Goal: Information Seeking & Learning: Learn about a topic

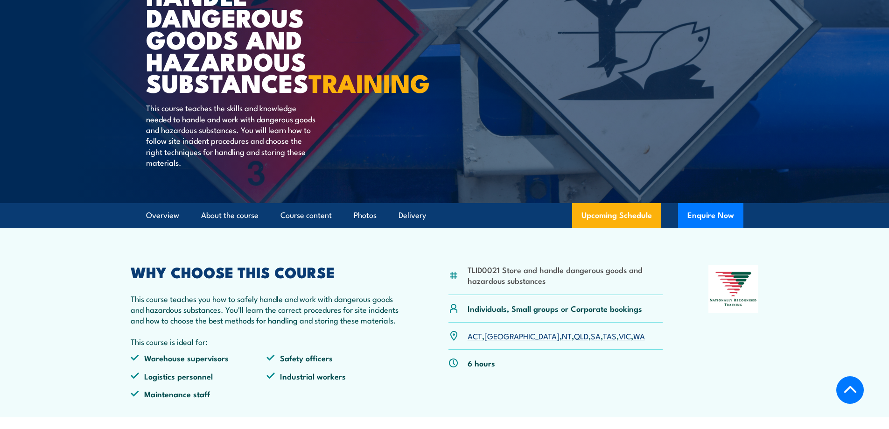
scroll to position [233, 0]
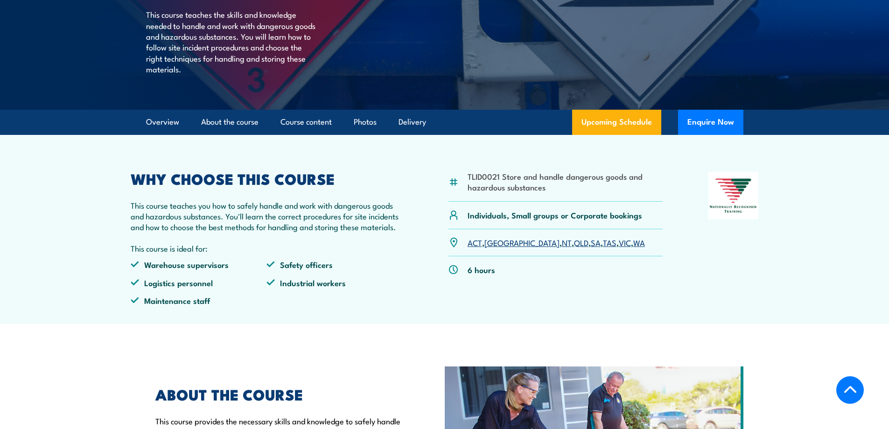
click at [496, 248] on link "[GEOGRAPHIC_DATA]" at bounding box center [522, 242] width 75 height 11
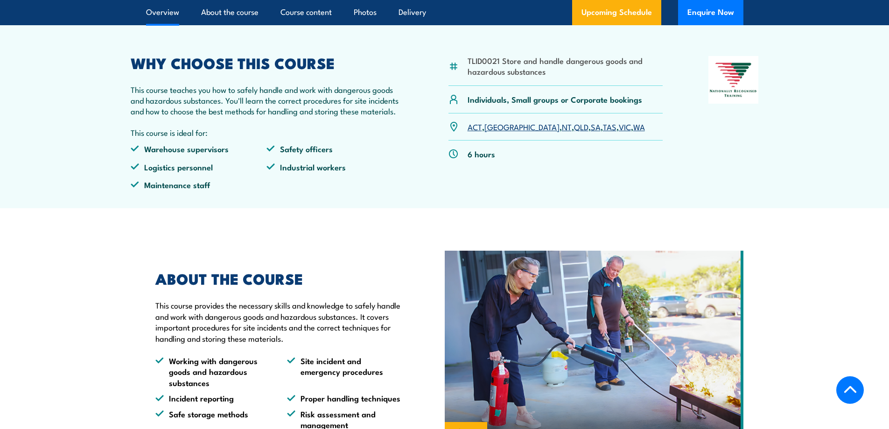
scroll to position [256, 0]
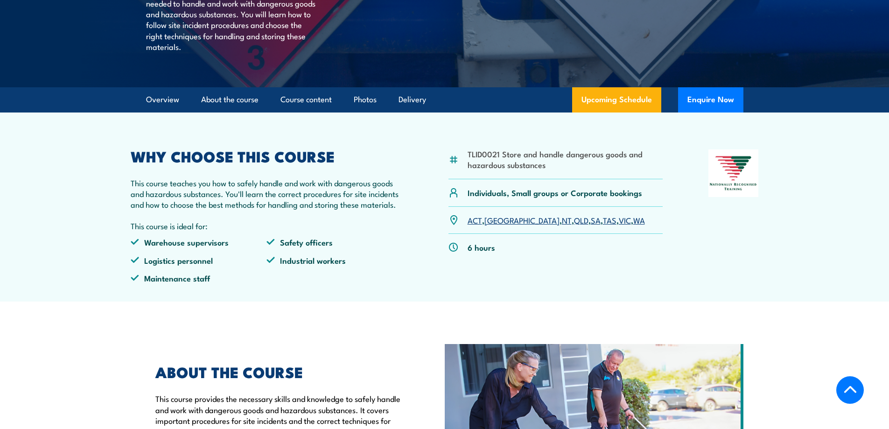
click at [478, 225] on link "ACT" at bounding box center [475, 219] width 14 height 11
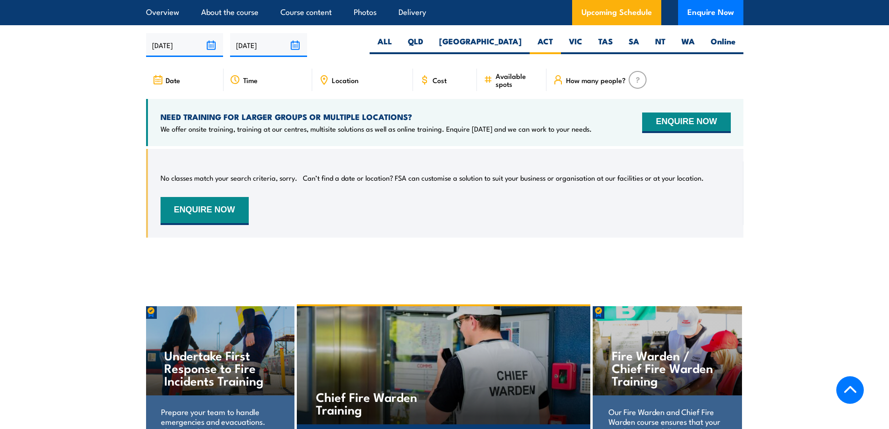
scroll to position [1283, 0]
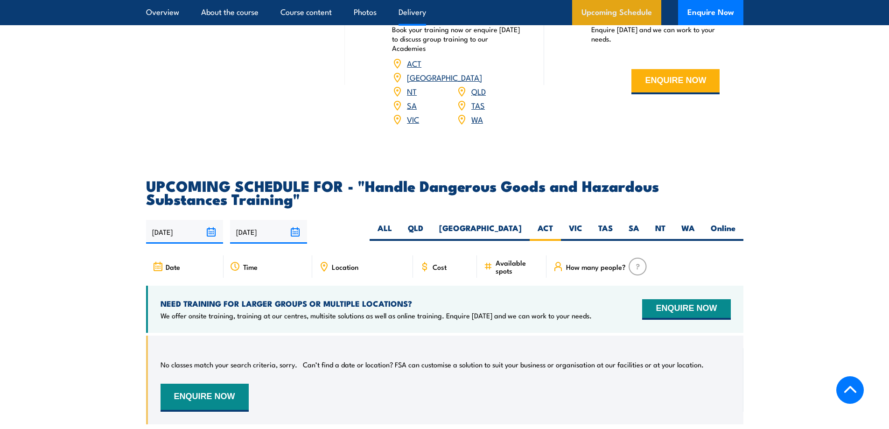
click at [603, 14] on link "Upcoming Schedule" at bounding box center [616, 12] width 89 height 25
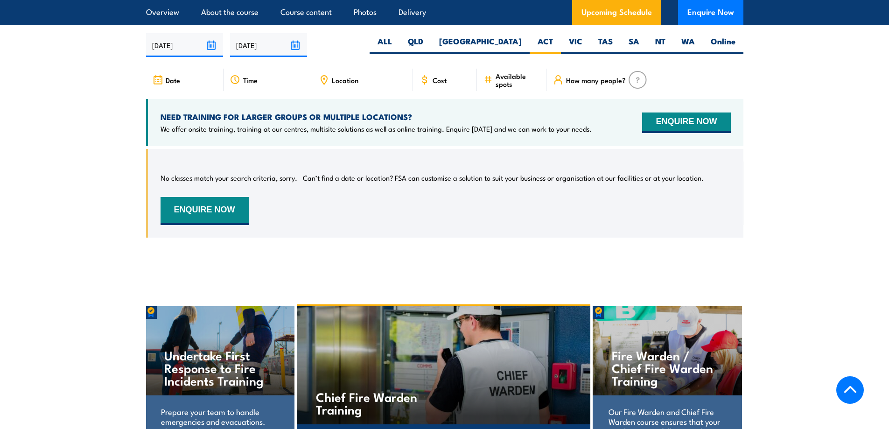
scroll to position [1236, 0]
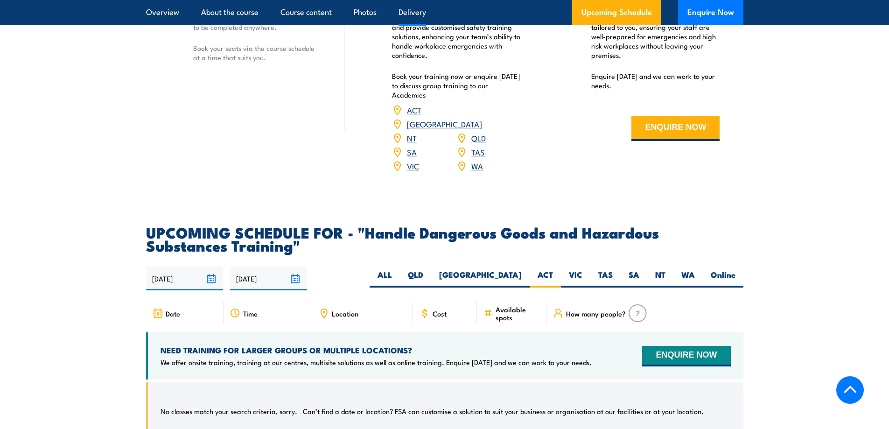
click at [437, 317] on span "Cost" at bounding box center [440, 313] width 14 height 8
click at [633, 322] on img at bounding box center [638, 313] width 18 height 18
click at [435, 317] on span "Cost" at bounding box center [440, 313] width 14 height 8
click at [510, 288] on label "[GEOGRAPHIC_DATA]" at bounding box center [480, 278] width 98 height 18
click at [522, 275] on input "[GEOGRAPHIC_DATA]" at bounding box center [525, 272] width 6 height 6
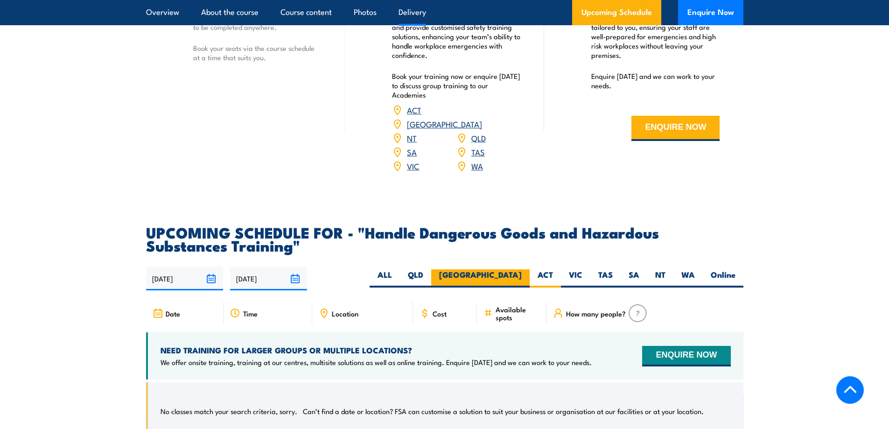
radio input "true"
click at [510, 288] on label "[GEOGRAPHIC_DATA]" at bounding box center [480, 278] width 98 height 18
click at [522, 275] on input "[GEOGRAPHIC_DATA]" at bounding box center [525, 272] width 6 height 6
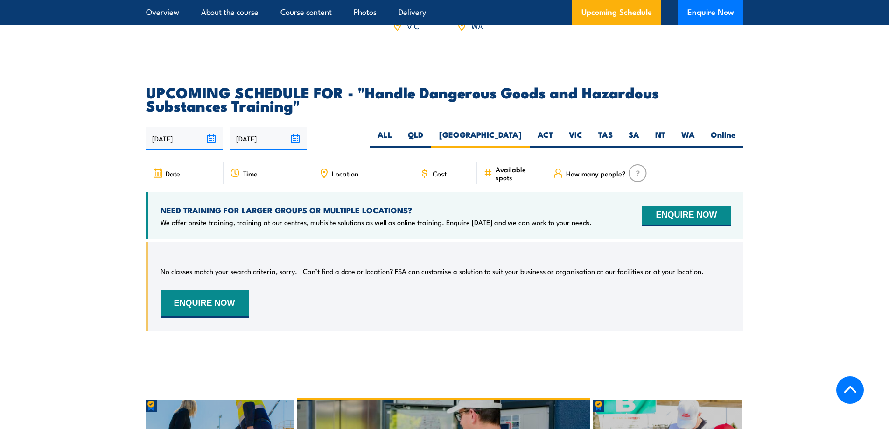
scroll to position [1329, 0]
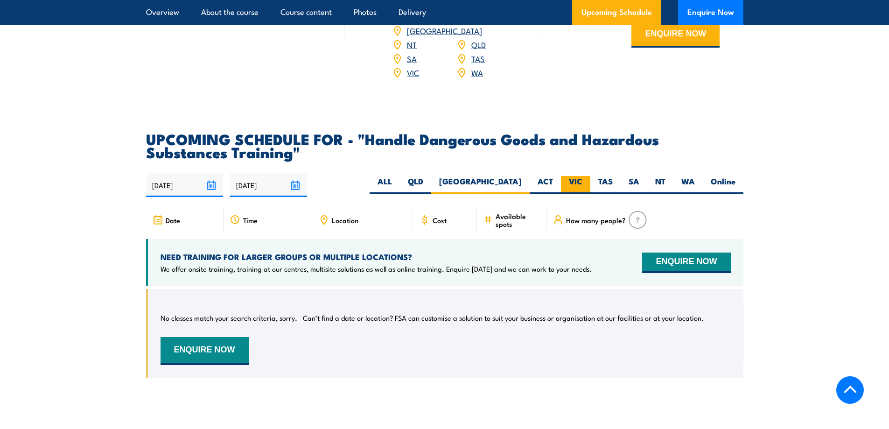
click at [581, 191] on label "VIC" at bounding box center [575, 185] width 29 height 18
click at [583, 182] on input "VIC" at bounding box center [586, 179] width 6 height 6
radio input "true"
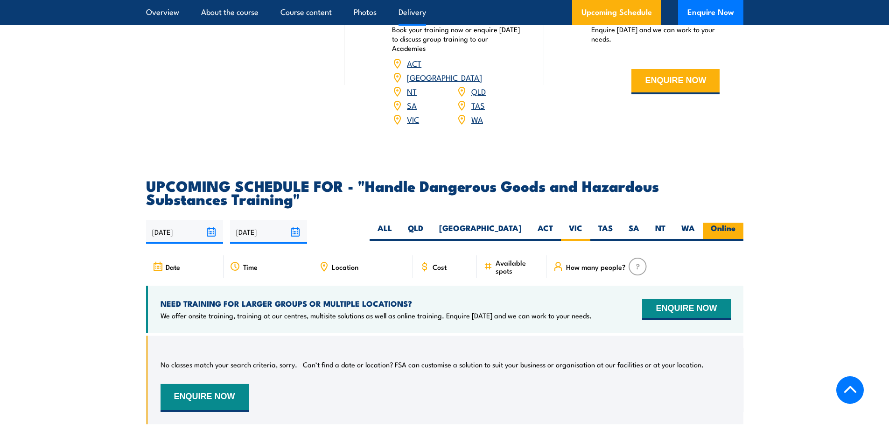
click at [722, 236] on label "Online" at bounding box center [723, 232] width 41 height 18
click at [736, 229] on input "Online" at bounding box center [739, 226] width 6 height 6
radio input "true"
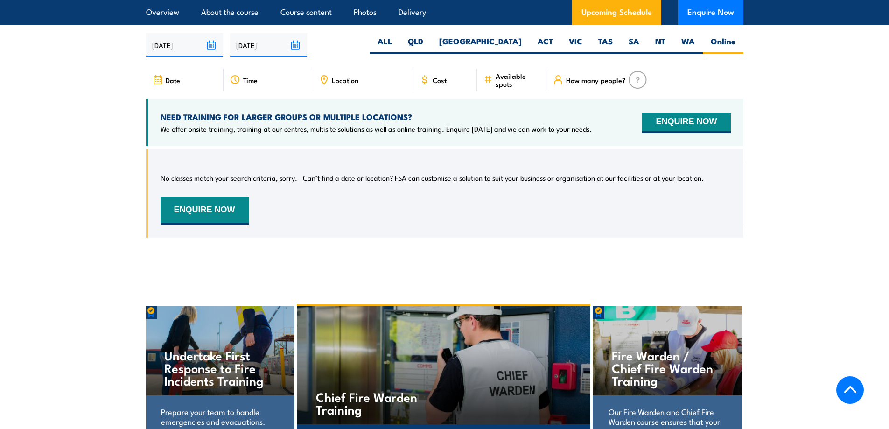
scroll to position [1376, 0]
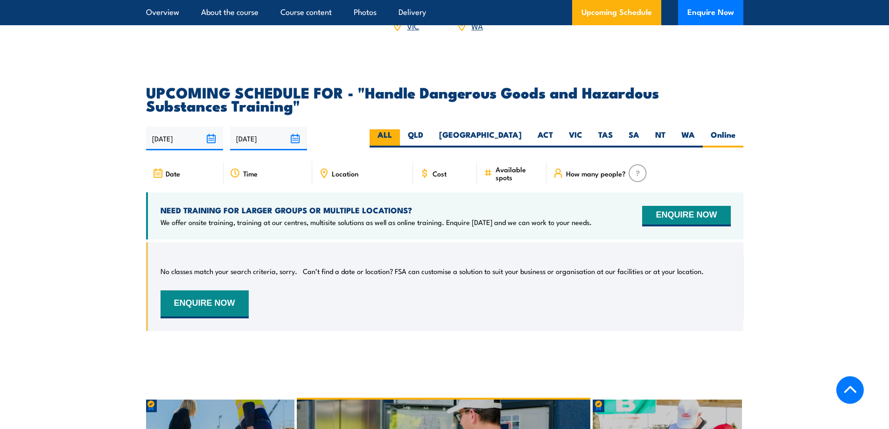
click at [400, 142] on label "ALL" at bounding box center [385, 138] width 30 height 18
click at [398, 135] on input "ALL" at bounding box center [395, 132] width 6 height 6
radio input "true"
